Goal: Obtain resource: Download file/media

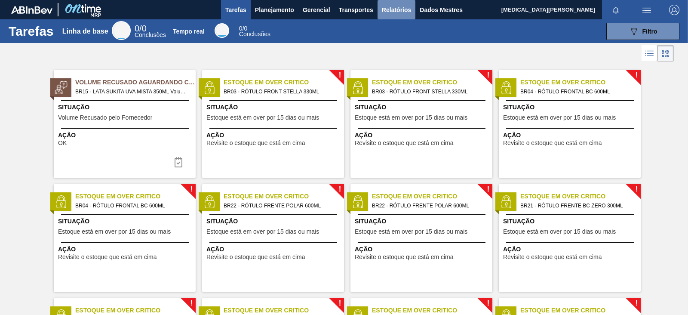
click at [407, 9] on font "Relatórios" at bounding box center [396, 9] width 29 height 7
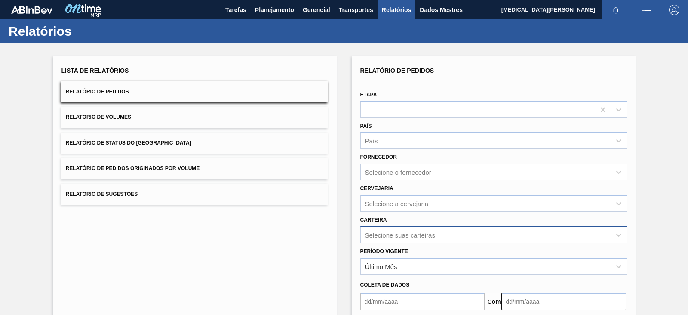
click at [415, 229] on div "Selecione suas carteiras" at bounding box center [493, 234] width 267 height 17
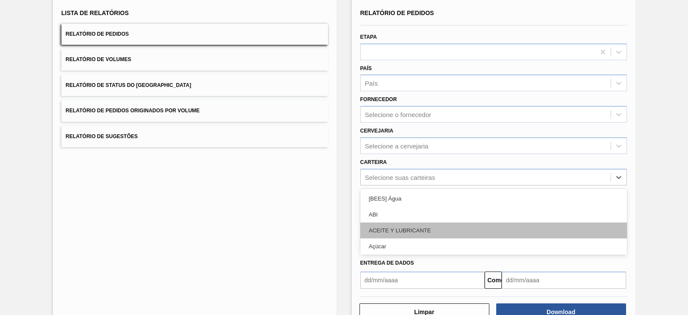
scroll to position [62, 0]
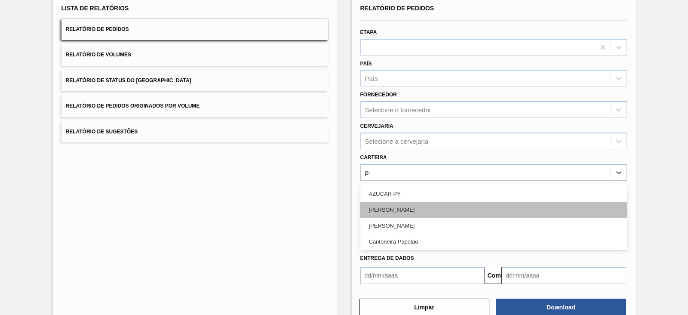
type input "pre"
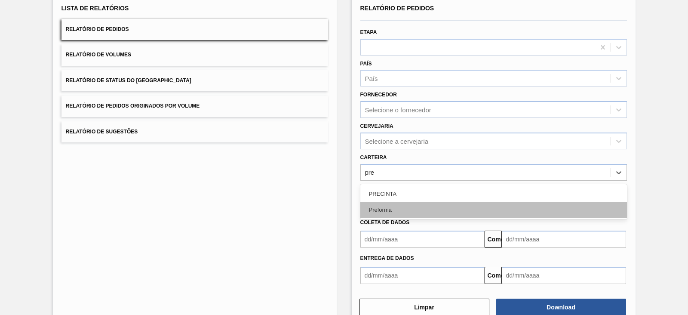
click at [416, 207] on div "Preforma" at bounding box center [493, 210] width 267 height 16
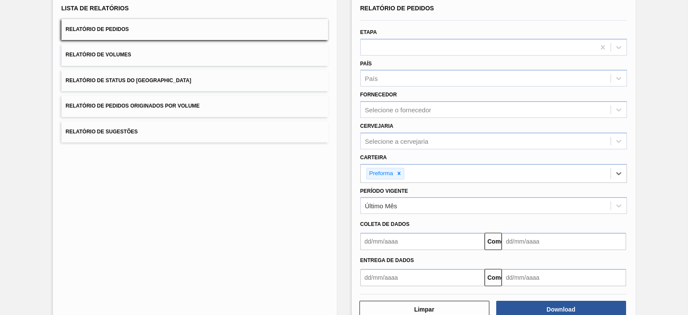
click at [400, 242] on input "text" at bounding box center [422, 241] width 124 height 17
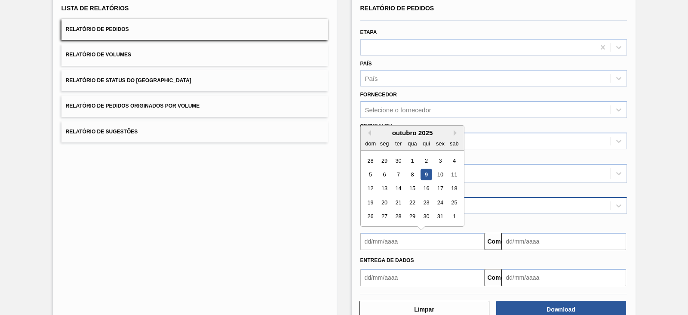
click at [519, 201] on div "Último Mês" at bounding box center [486, 206] width 250 height 12
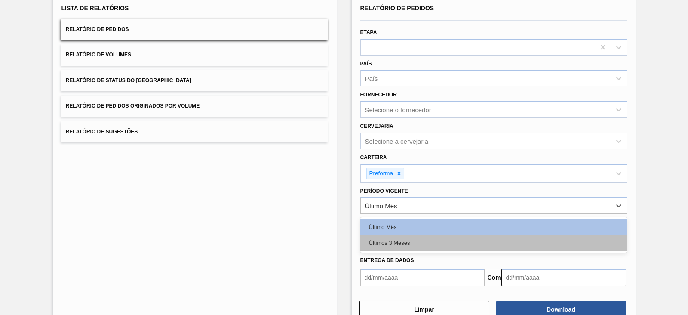
click at [422, 240] on div "Últimos 3 Meses" at bounding box center [493, 243] width 267 height 16
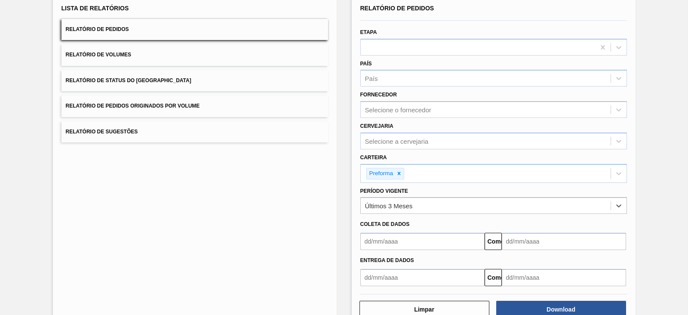
click at [405, 240] on input "text" at bounding box center [422, 241] width 124 height 17
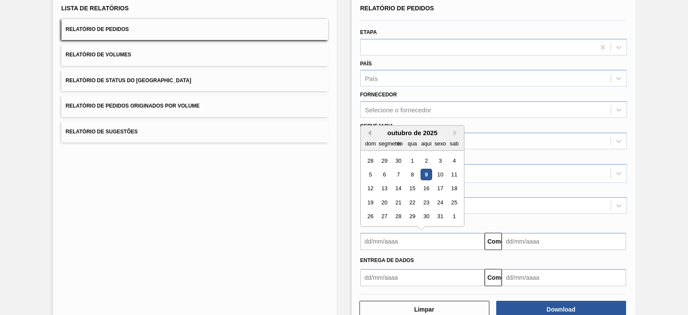
click at [366, 130] on button "Mês anterior" at bounding box center [368, 133] width 6 height 6
click at [384, 159] on div "1" at bounding box center [384, 161] width 12 height 12
type input "[DATE]"
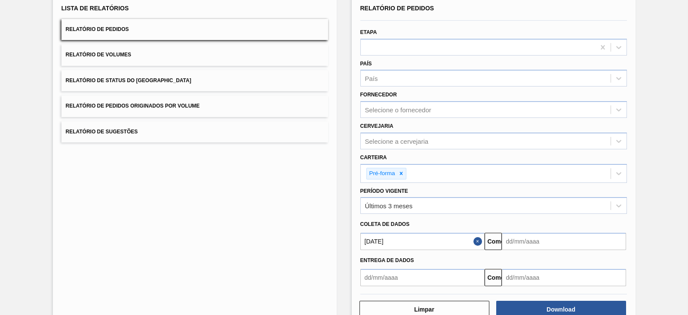
click at [522, 239] on input "text" at bounding box center [564, 241] width 124 height 17
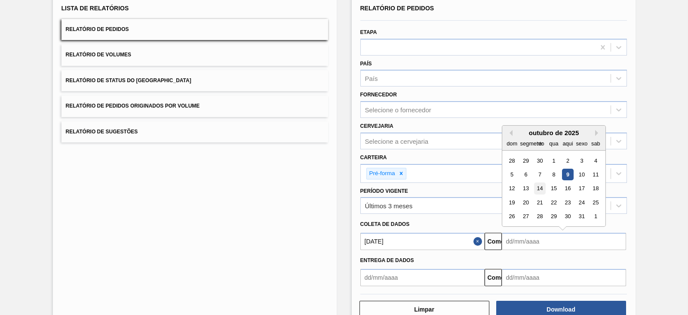
click at [537, 187] on font "14" at bounding box center [540, 188] width 6 height 6
type input "[DATE]"
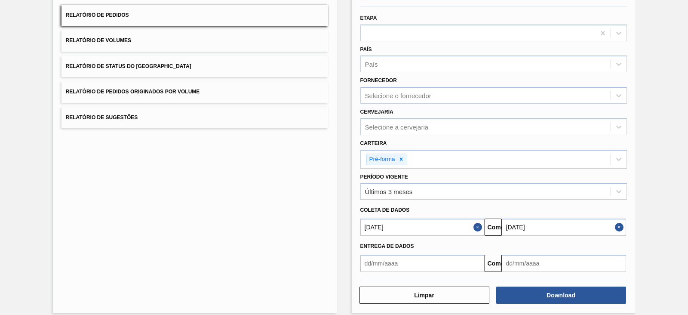
scroll to position [84, 0]
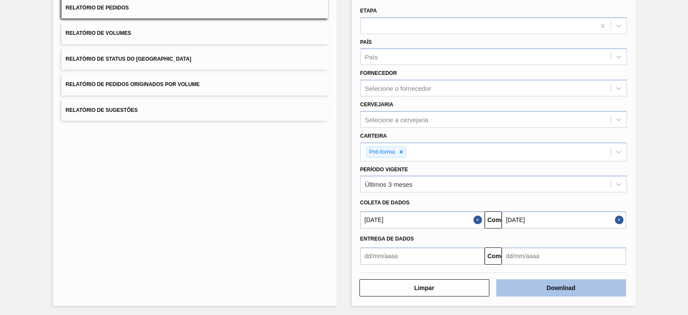
click at [548, 287] on font "Download" at bounding box center [561, 287] width 29 height 7
